Goal: Information Seeking & Learning: Learn about a topic

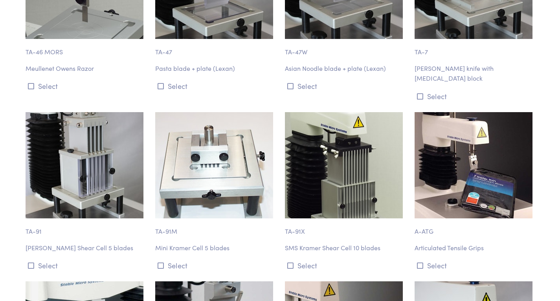
scroll to position [3327, 0]
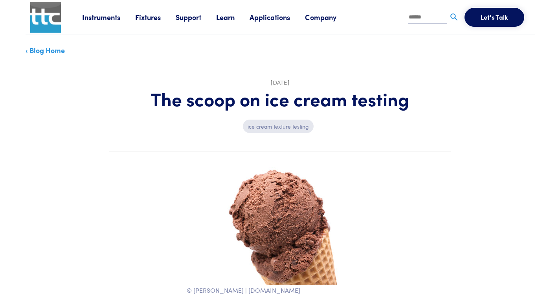
scroll to position [111, 0]
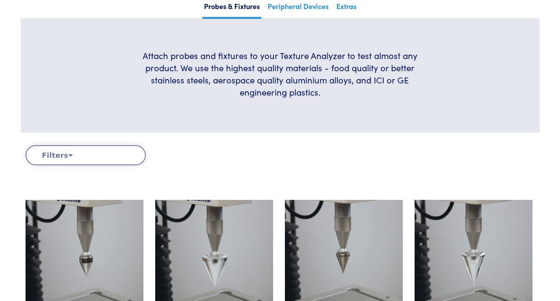
scroll to position [149, 0]
click at [108, 153] on button "Filters" at bounding box center [86, 155] width 120 height 20
click at [58, 155] on button "Filters" at bounding box center [86, 155] width 120 height 20
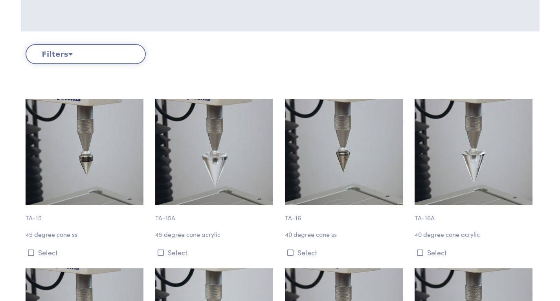
click at [68, 52] on icon at bounding box center [70, 53] width 4 height 7
click at [62, 54] on button "Filters" at bounding box center [86, 54] width 120 height 20
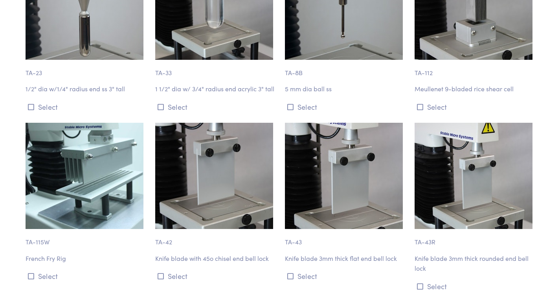
scroll to position [1157, 0]
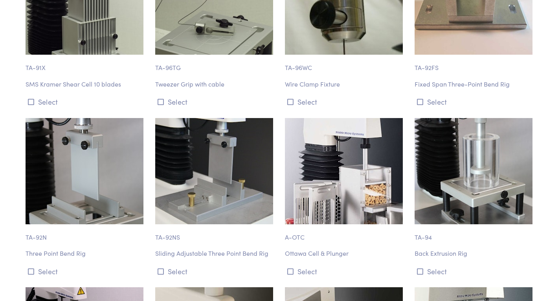
scroll to position [1942, 0]
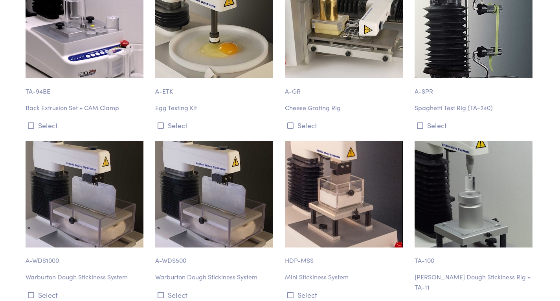
scroll to position [2216, 0]
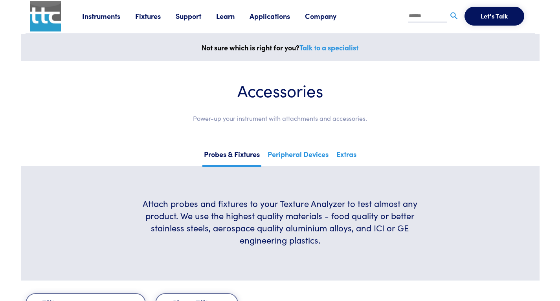
scroll to position [0, 0]
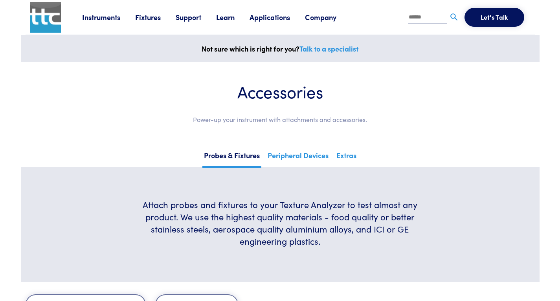
click at [425, 19] on input "text" at bounding box center [427, 18] width 39 height 12
type input "*"
type input "*********"
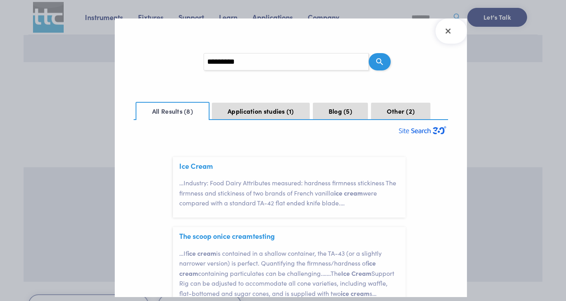
scroll to position [23, 0]
click at [257, 117] on button "Application studies 1" at bounding box center [261, 111] width 98 height 17
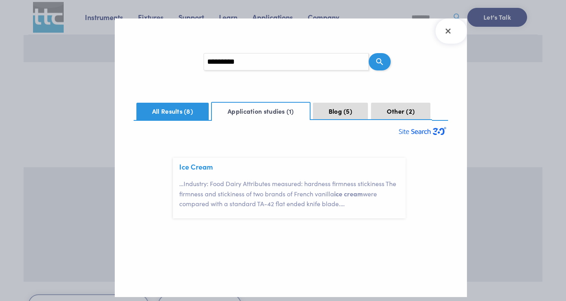
click at [172, 107] on button "All Results 8" at bounding box center [172, 111] width 72 height 17
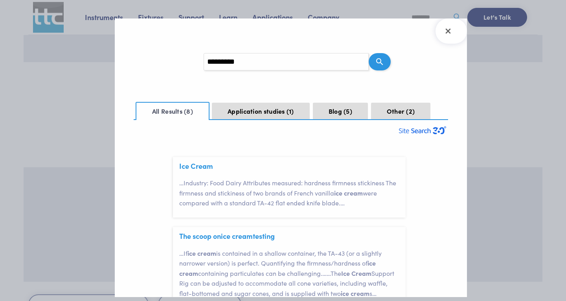
click at [203, 173] on div "Ice Cream … Industry: Food Dairy Attributes measured: hardness firmness stickin…" at bounding box center [292, 187] width 226 height 61
click at [199, 166] on span "Cream" at bounding box center [202, 166] width 22 height 10
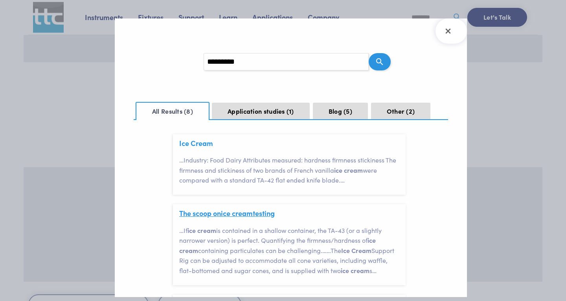
click at [252, 210] on span "cream" at bounding box center [242, 213] width 21 height 10
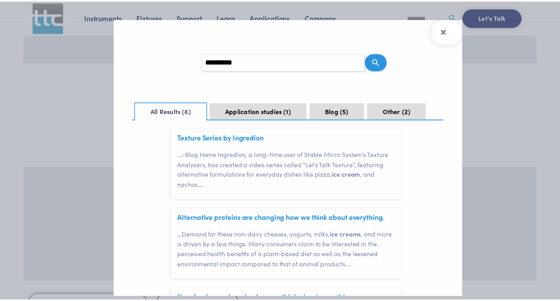
scroll to position [361, 0]
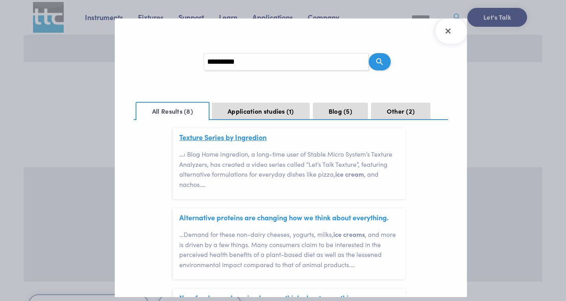
click at [235, 142] on link "Texture Series by Ingredion" at bounding box center [222, 137] width 87 height 10
click at [446, 29] on icon "Close Search Results" at bounding box center [447, 30] width 5 height 5
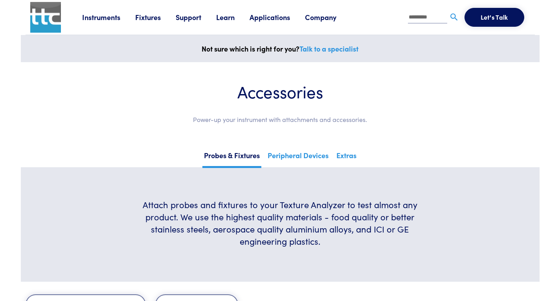
click at [158, 20] on link "Fixtures" at bounding box center [155, 17] width 40 height 10
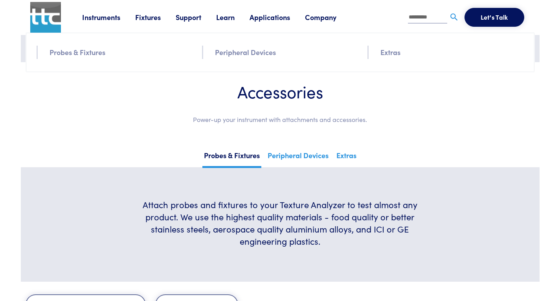
click at [89, 55] on link "Probes & Fixtures" at bounding box center [78, 51] width 56 height 11
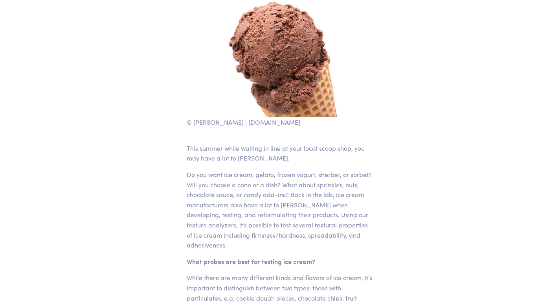
scroll to position [169, 0]
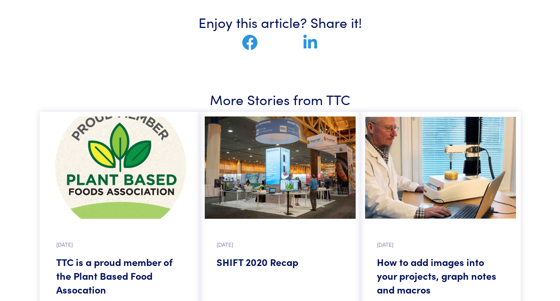
scroll to position [499, 0]
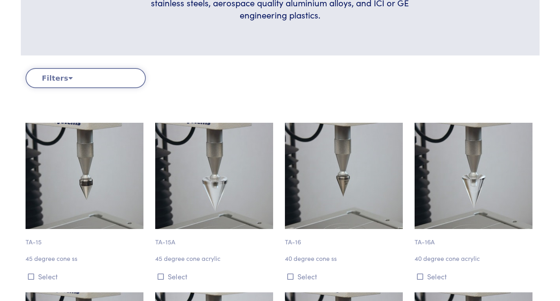
scroll to position [226, 0]
click at [111, 81] on button "Filters" at bounding box center [86, 78] width 120 height 20
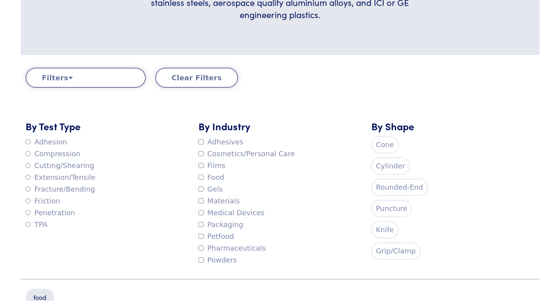
click at [259, 78] on div "Clear Filters" at bounding box center [216, 78] width 130 height 20
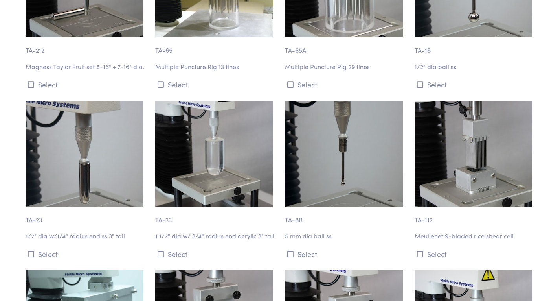
scroll to position [824, 0]
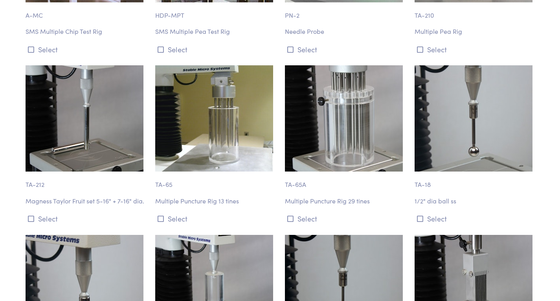
click at [203, 127] on img at bounding box center [214, 118] width 118 height 106
click at [177, 165] on img at bounding box center [214, 118] width 118 height 106
click at [195, 137] on img at bounding box center [214, 118] width 118 height 106
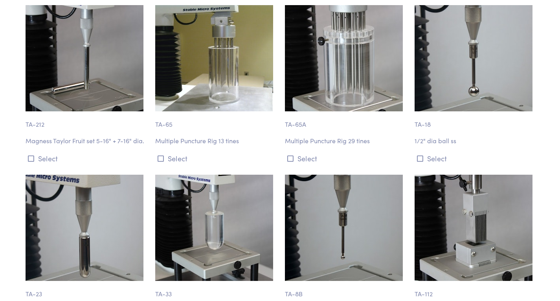
click at [199, 138] on p "Multiple Puncture Rig 13 tines" at bounding box center [215, 141] width 120 height 10
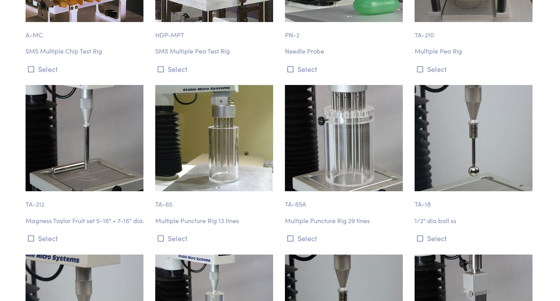
scroll to position [805, 0]
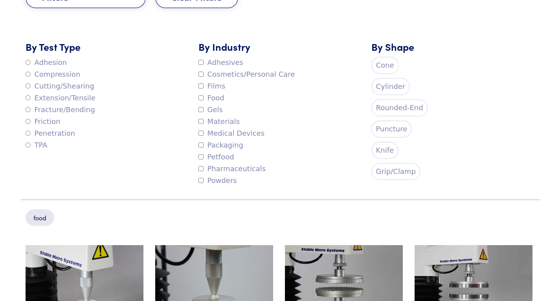
scroll to position [372, 0]
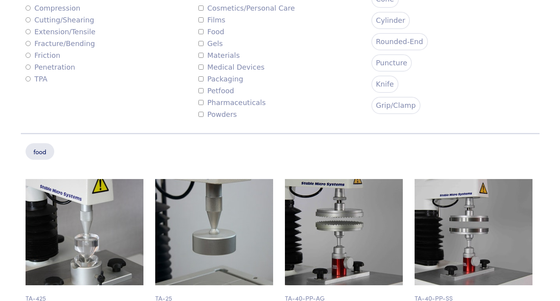
click at [390, 105] on label "Grip/Clamp" at bounding box center [395, 105] width 49 height 17
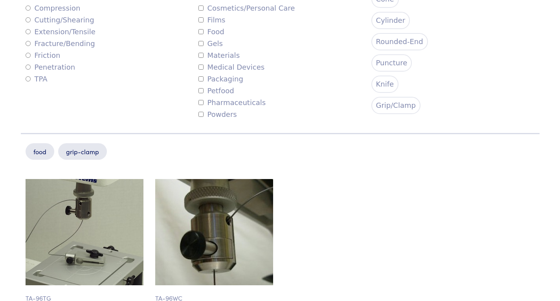
click at [381, 90] on label "Knife" at bounding box center [385, 83] width 28 height 17
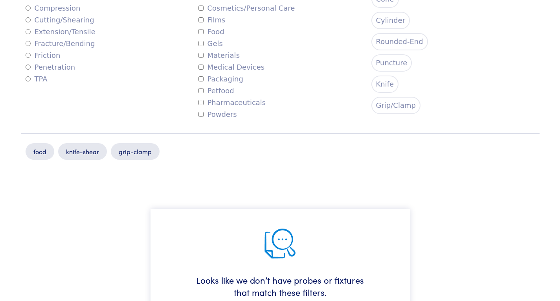
click at [384, 102] on label "Grip/Clamp" at bounding box center [395, 105] width 49 height 17
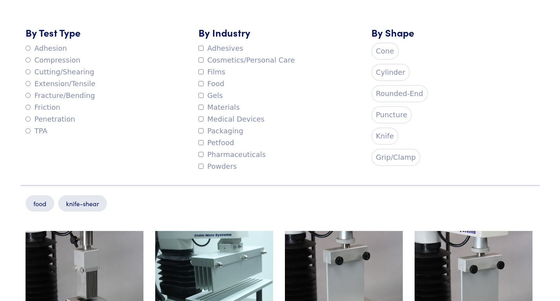
scroll to position [312, 0]
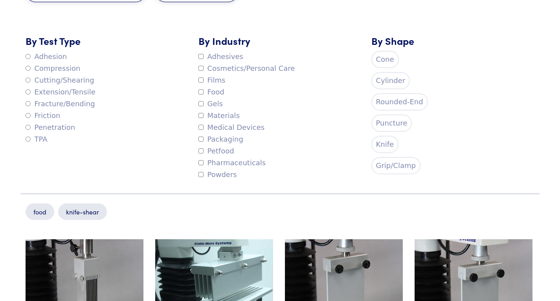
click at [381, 139] on label "Knife" at bounding box center [385, 144] width 28 height 17
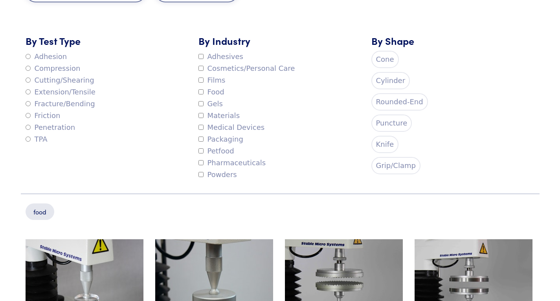
click at [388, 123] on label "Puncture" at bounding box center [391, 122] width 41 height 17
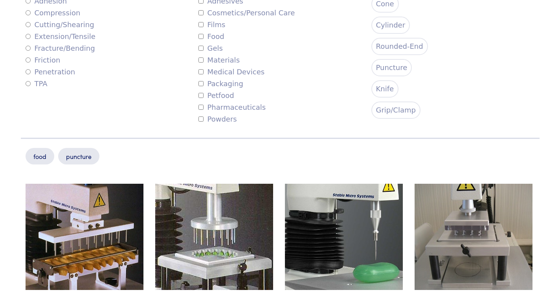
scroll to position [299, 0]
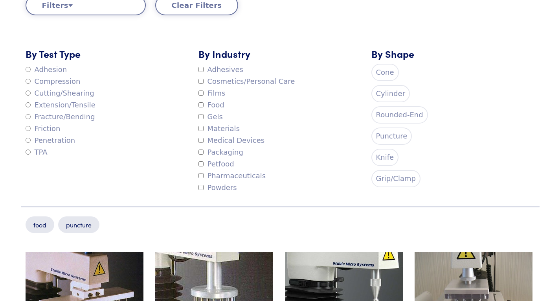
click at [399, 111] on label "Rounded-End" at bounding box center [399, 114] width 57 height 17
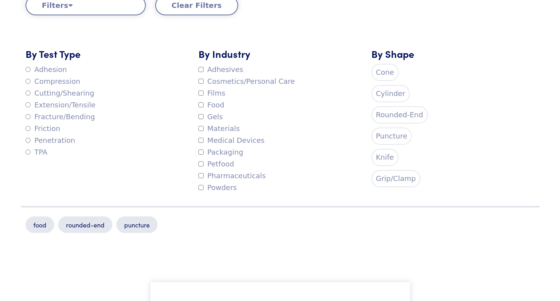
click at [392, 134] on label "Puncture" at bounding box center [391, 135] width 41 height 17
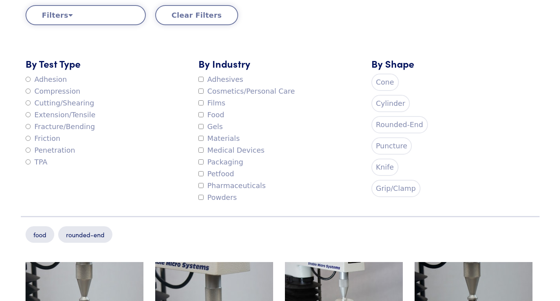
scroll to position [288, 0]
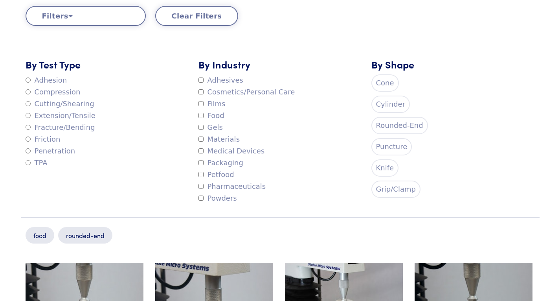
click at [393, 97] on label "Cylinder" at bounding box center [390, 104] width 39 height 17
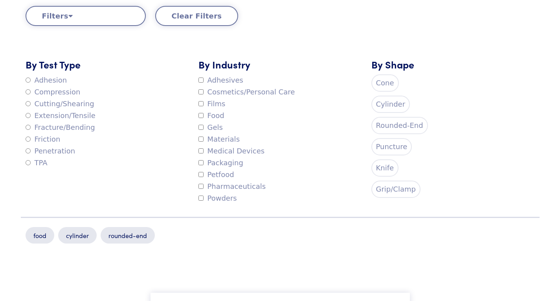
click at [393, 118] on label "Rounded-End" at bounding box center [399, 125] width 57 height 17
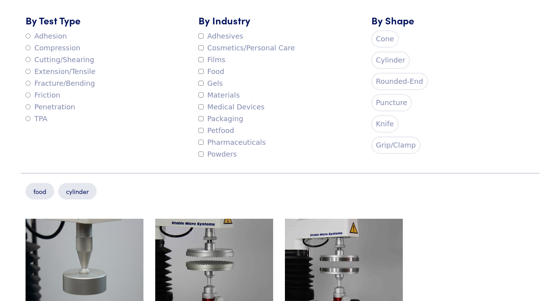
scroll to position [316, 0]
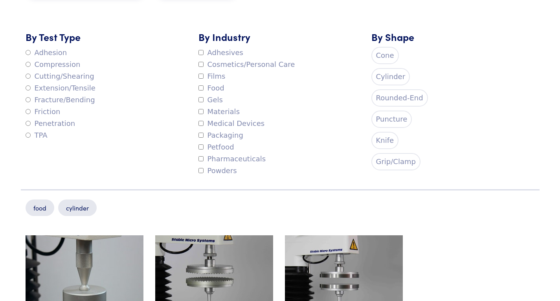
click at [382, 61] on label "Cone" at bounding box center [385, 55] width 28 height 17
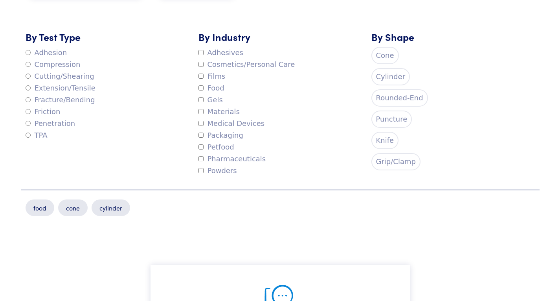
click at [386, 78] on label "Cylinder" at bounding box center [390, 76] width 39 height 17
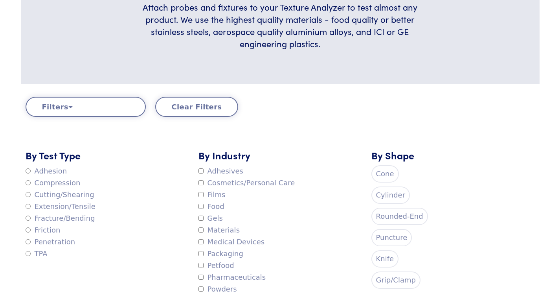
scroll to position [198, 0]
click at [382, 250] on label "Knife" at bounding box center [385, 257] width 28 height 17
click at [385, 174] on label "Cone" at bounding box center [385, 172] width 28 height 17
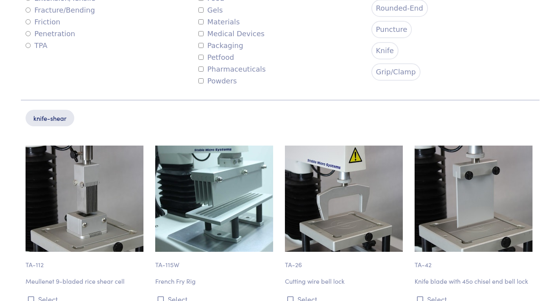
scroll to position [333, 0]
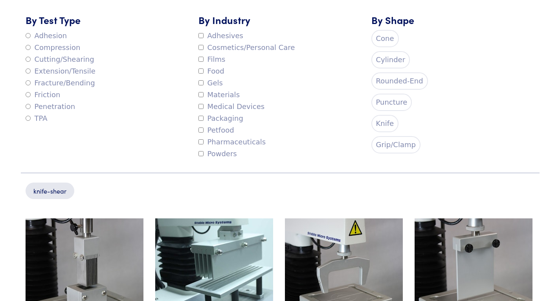
click at [384, 122] on label "Knife" at bounding box center [385, 123] width 28 height 17
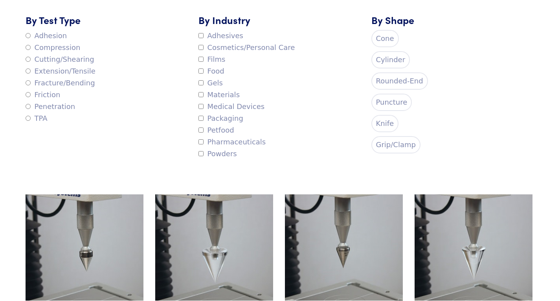
click at [406, 77] on label "Rounded-End" at bounding box center [399, 80] width 57 height 17
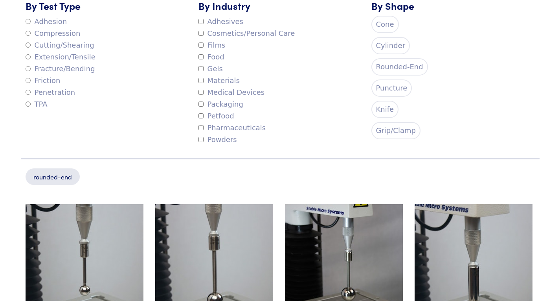
scroll to position [333, 0]
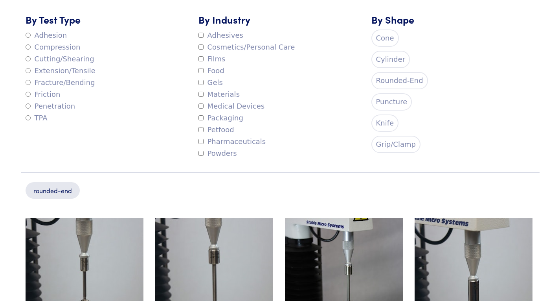
click at [403, 82] on label "Rounded-End" at bounding box center [399, 80] width 57 height 17
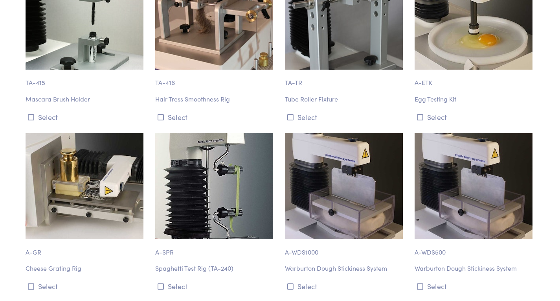
scroll to position [7115, 0]
